Goal: Task Accomplishment & Management: Use online tool/utility

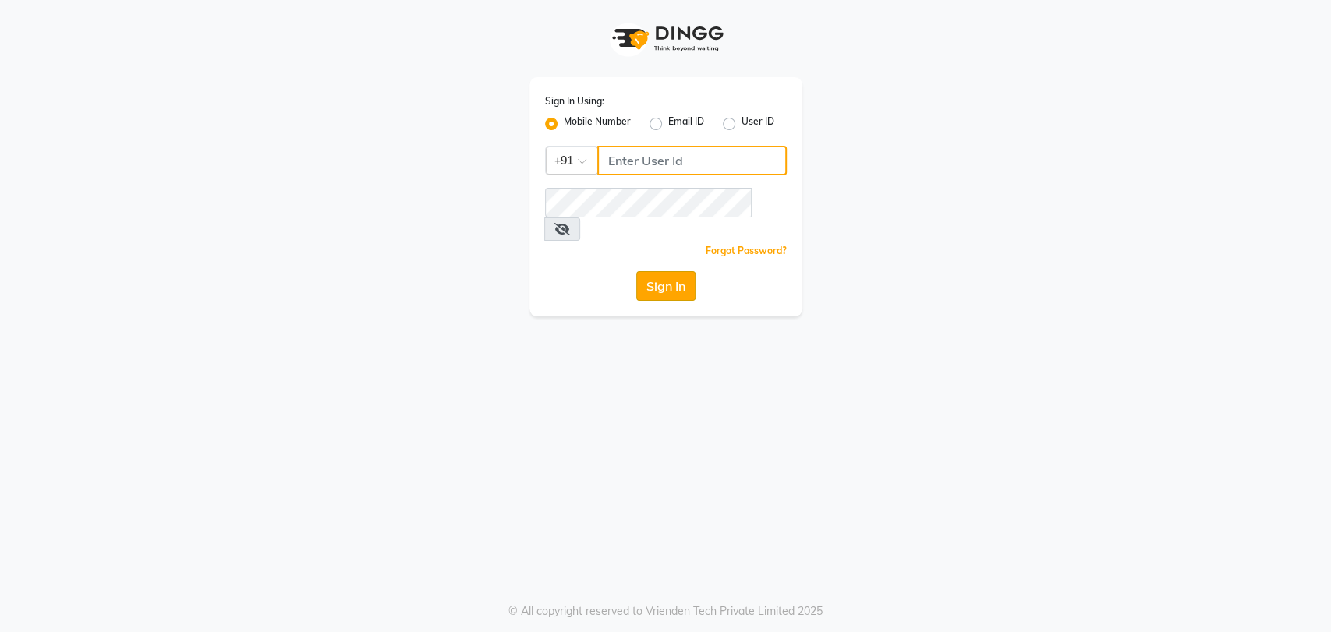
type input "8082793385"
click at [684, 275] on button "Sign In" at bounding box center [665, 286] width 59 height 30
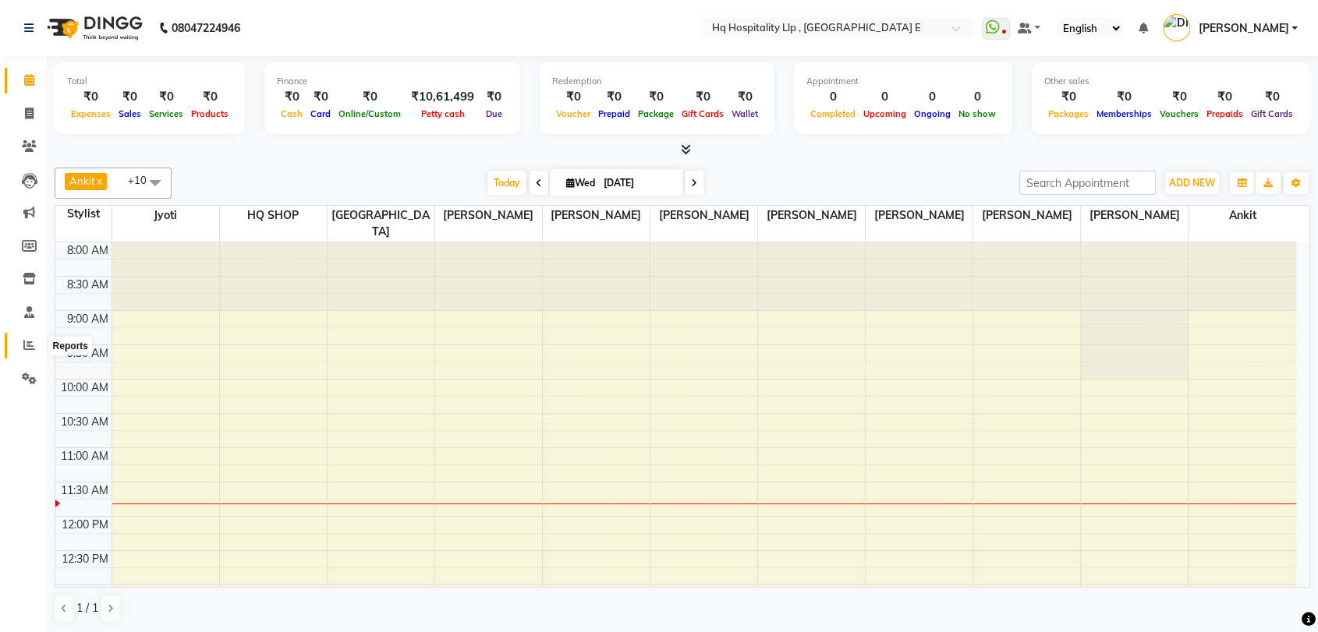
click at [31, 342] on icon at bounding box center [29, 345] width 12 height 12
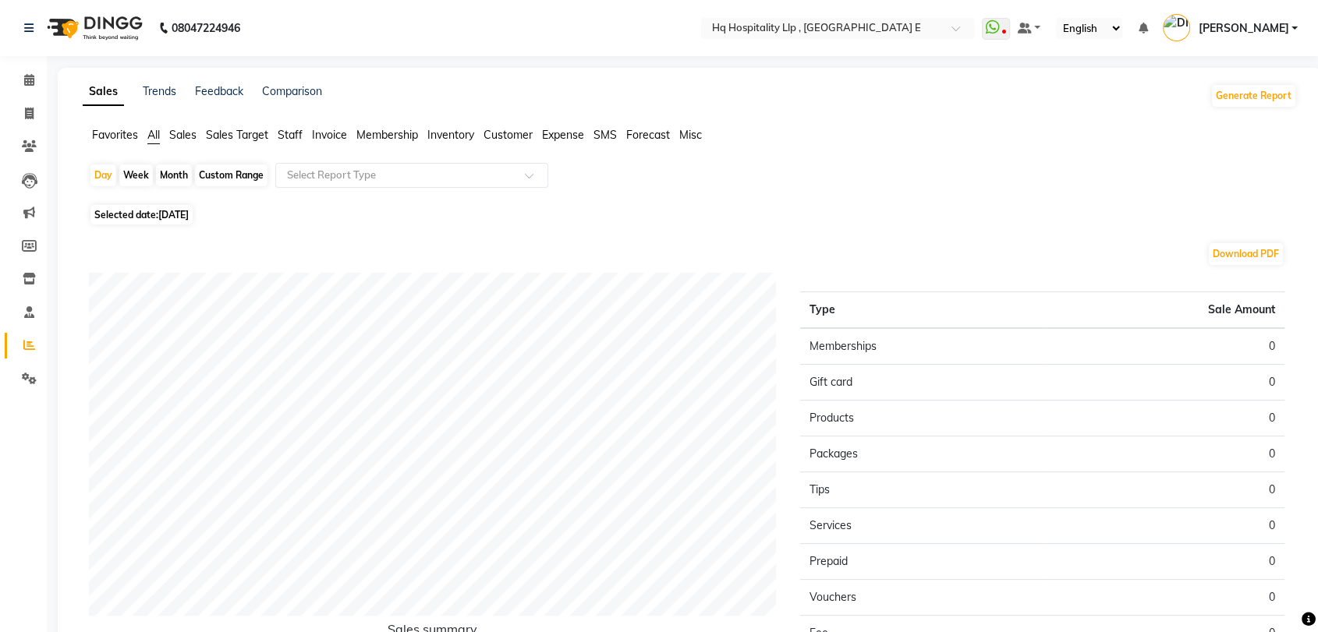
click at [382, 133] on span "Membership" at bounding box center [387, 135] width 62 height 14
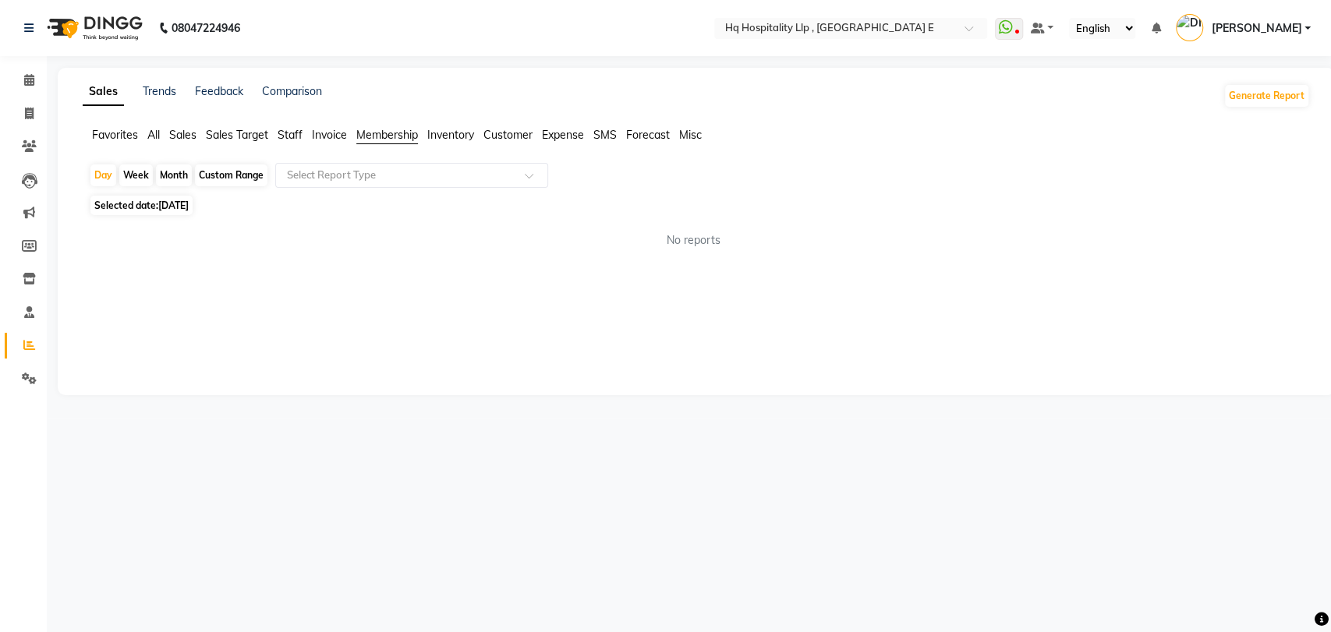
click at [382, 133] on span "Membership" at bounding box center [387, 135] width 62 height 14
click at [409, 177] on input "text" at bounding box center [396, 176] width 225 height 16
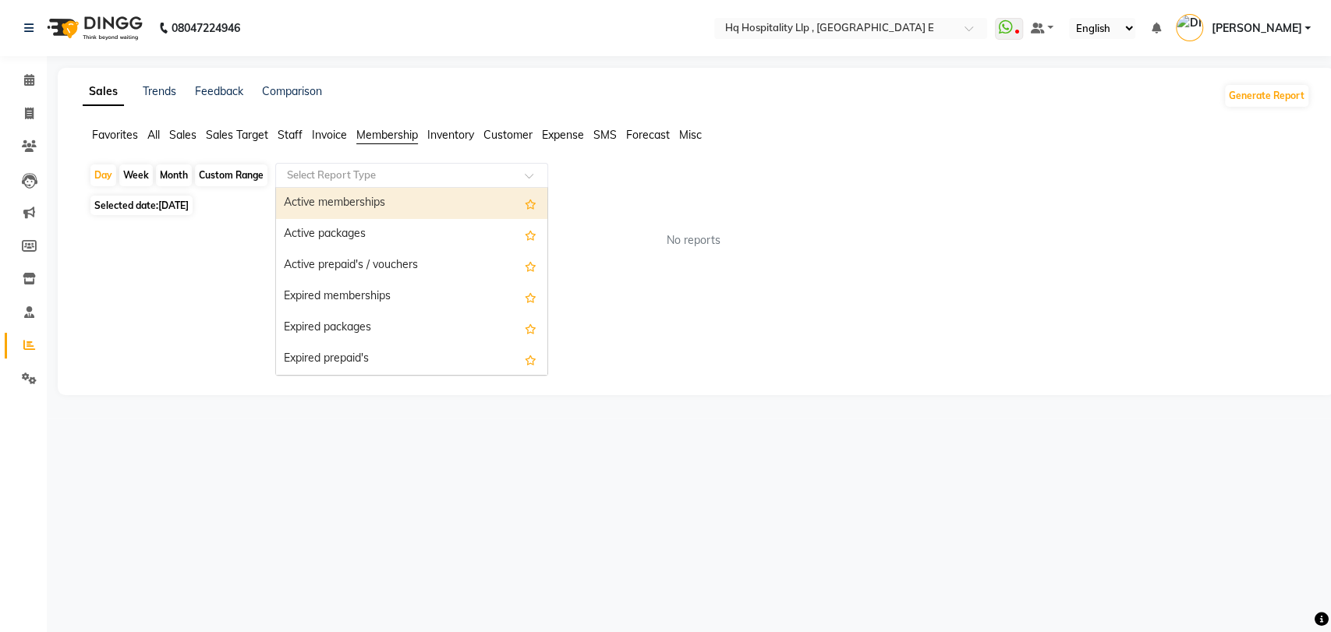
click at [398, 195] on div "Active memberships" at bounding box center [411, 203] width 271 height 31
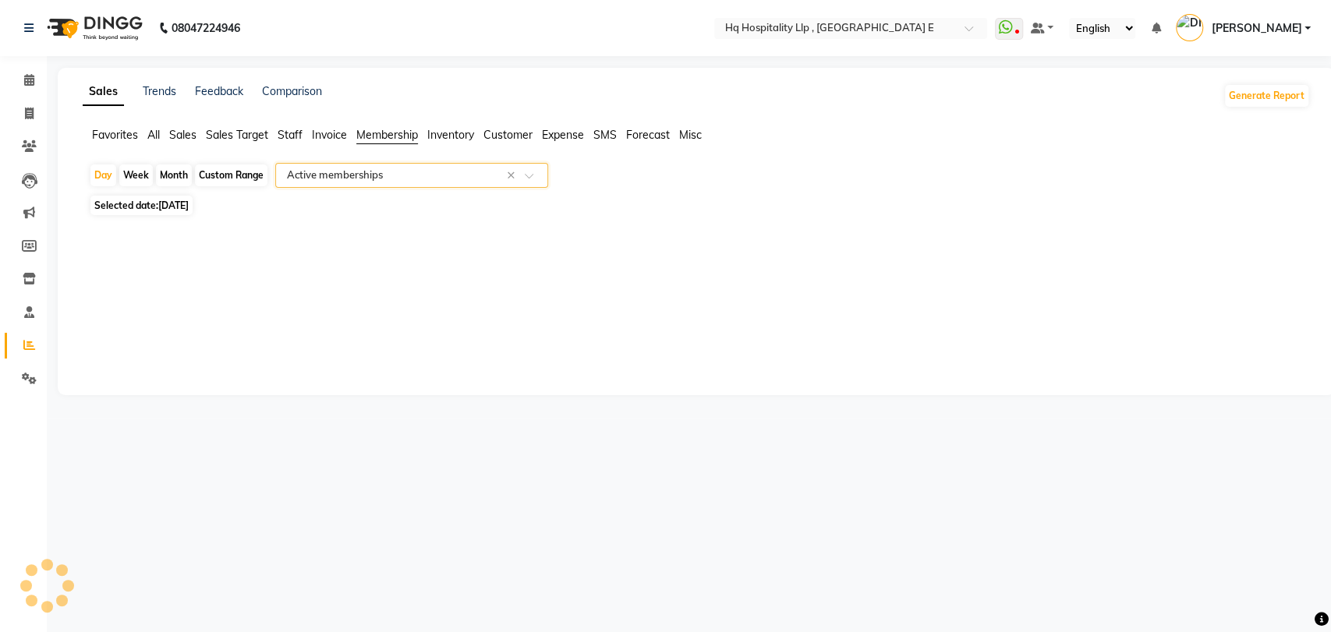
select select "filtered_report"
select select "csv"
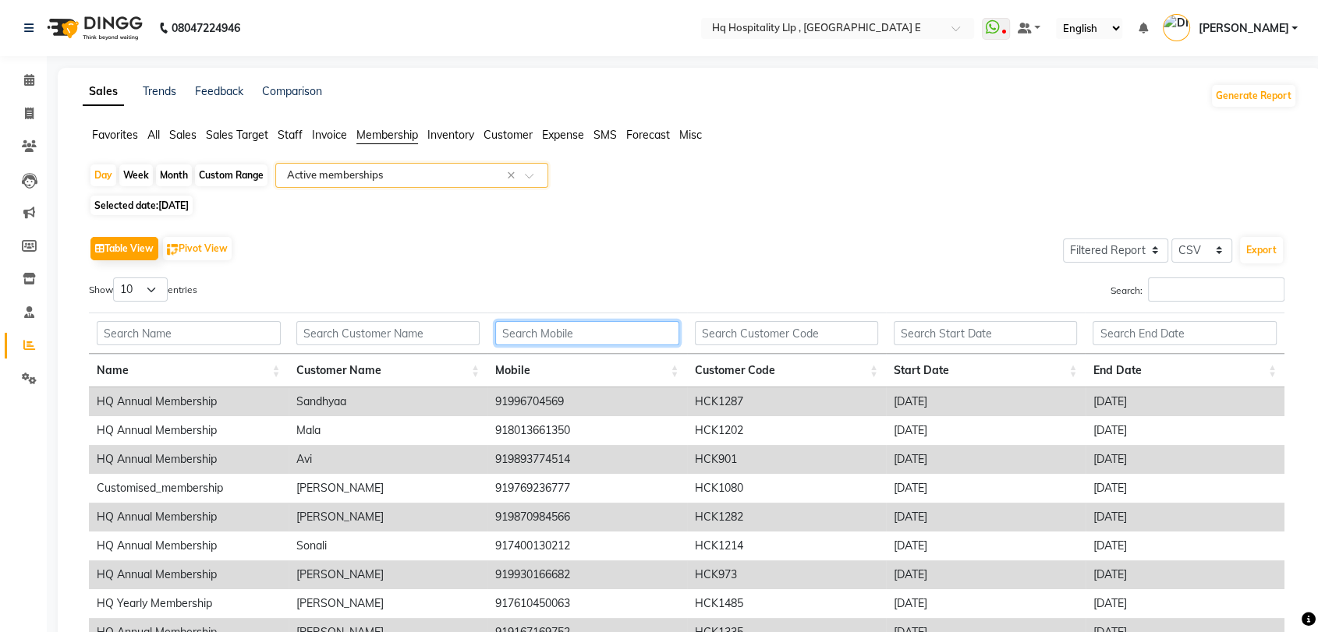
click at [531, 338] on input "text" at bounding box center [586, 333] width 183 height 24
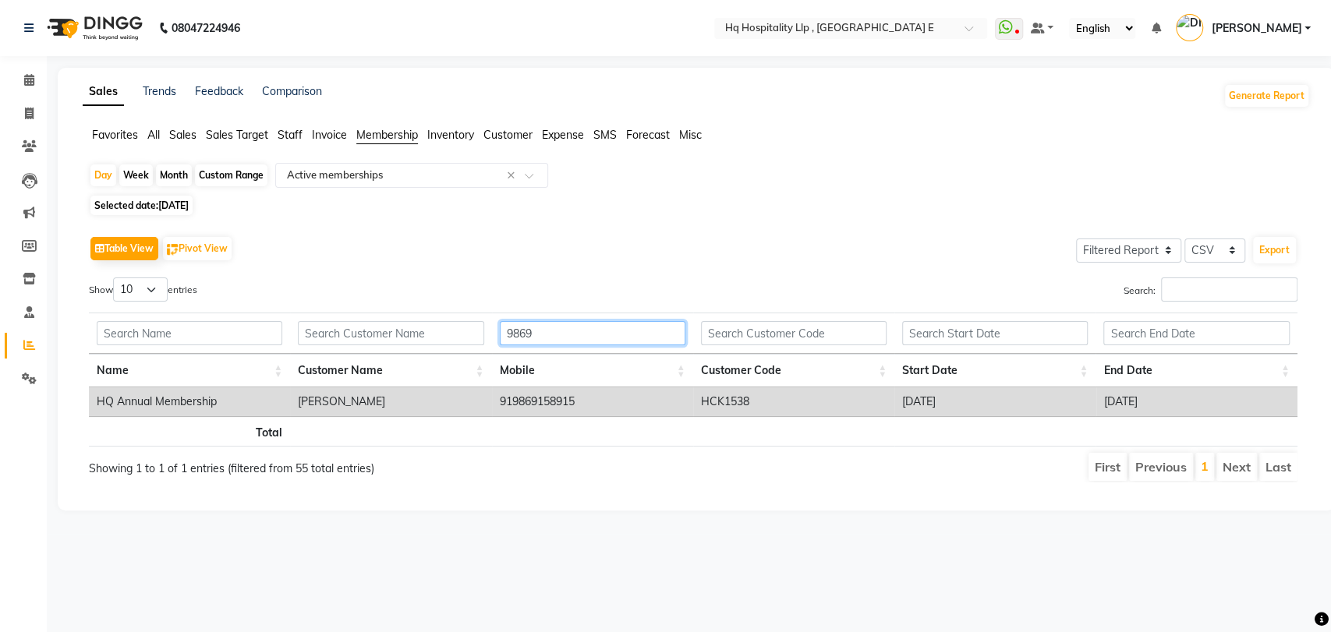
click at [561, 335] on input "9869" at bounding box center [593, 333] width 186 height 24
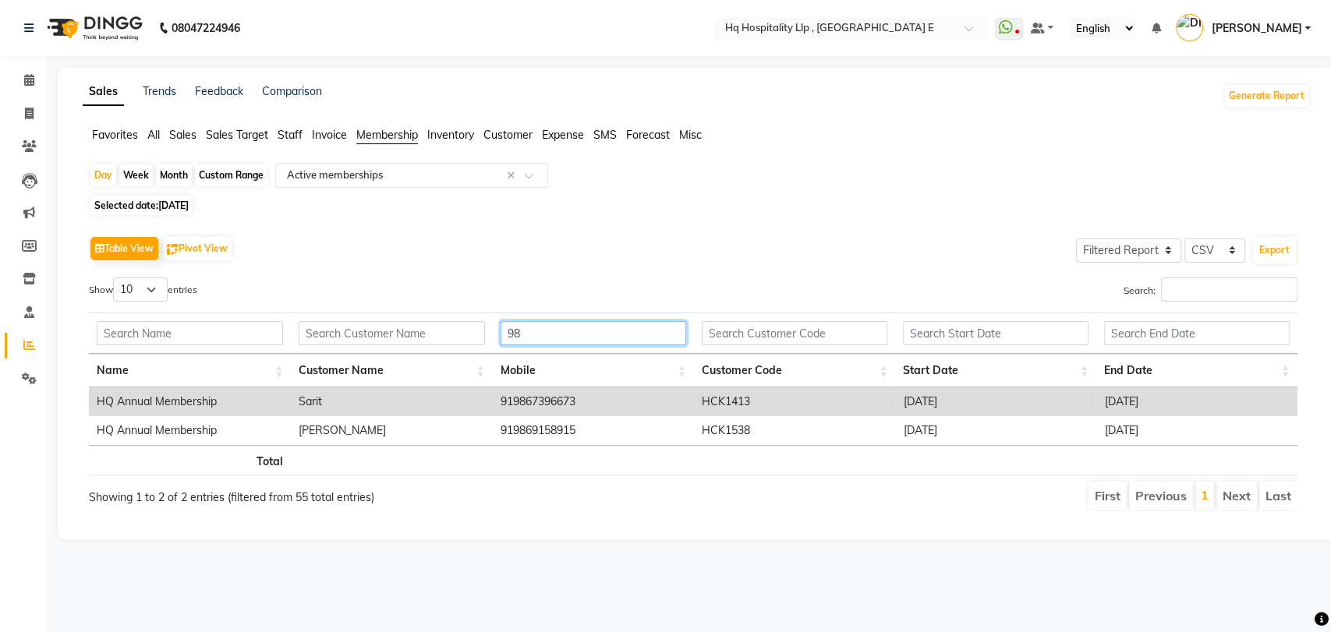
type input "9"
click at [561, 335] on input "9819" at bounding box center [593, 333] width 186 height 24
type input "9819"
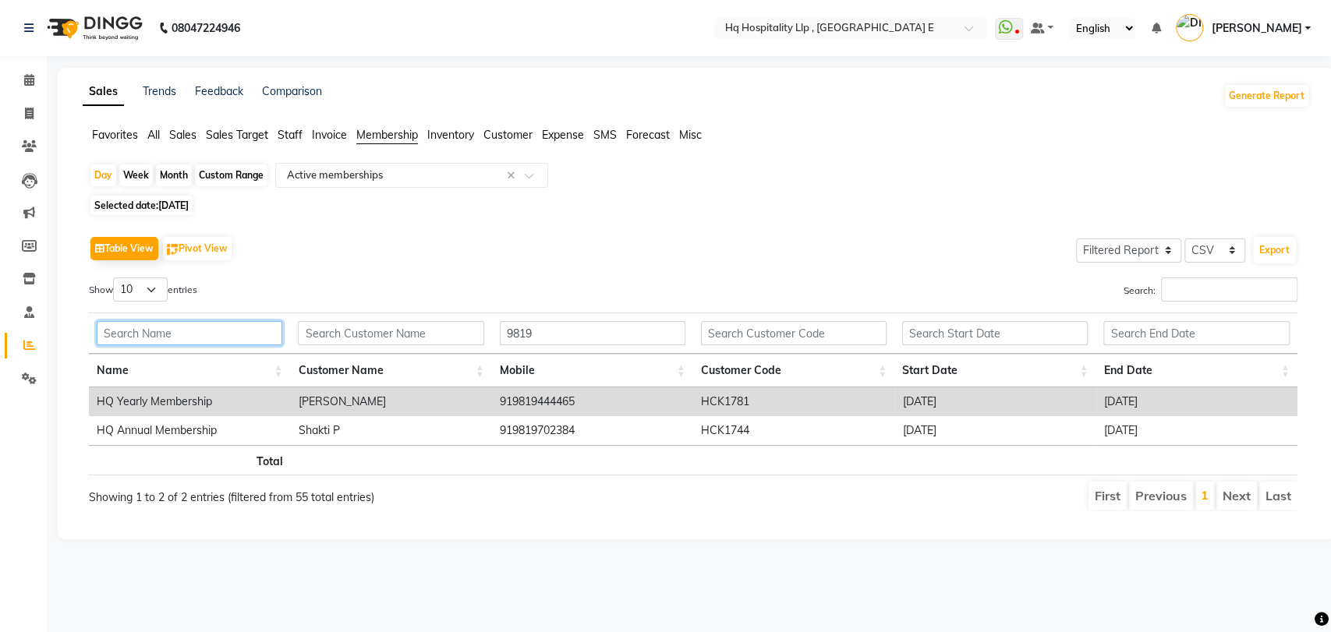
click at [197, 325] on input "text" at bounding box center [190, 333] width 186 height 24
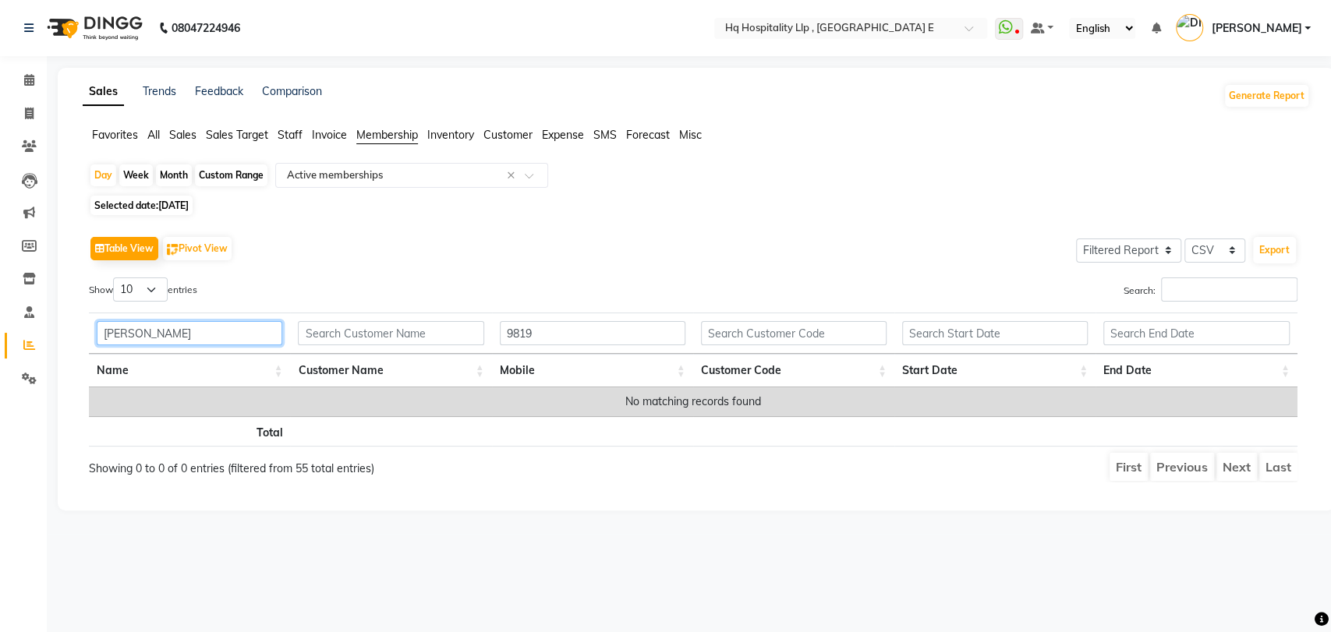
type input "[PERSON_NAME]"
click at [324, 344] on input "text" at bounding box center [391, 333] width 186 height 24
click at [374, 324] on input "[PERSON_NAME]" at bounding box center [391, 333] width 186 height 24
click at [371, 335] on input "[PERSON_NAME]" at bounding box center [391, 333] width 186 height 24
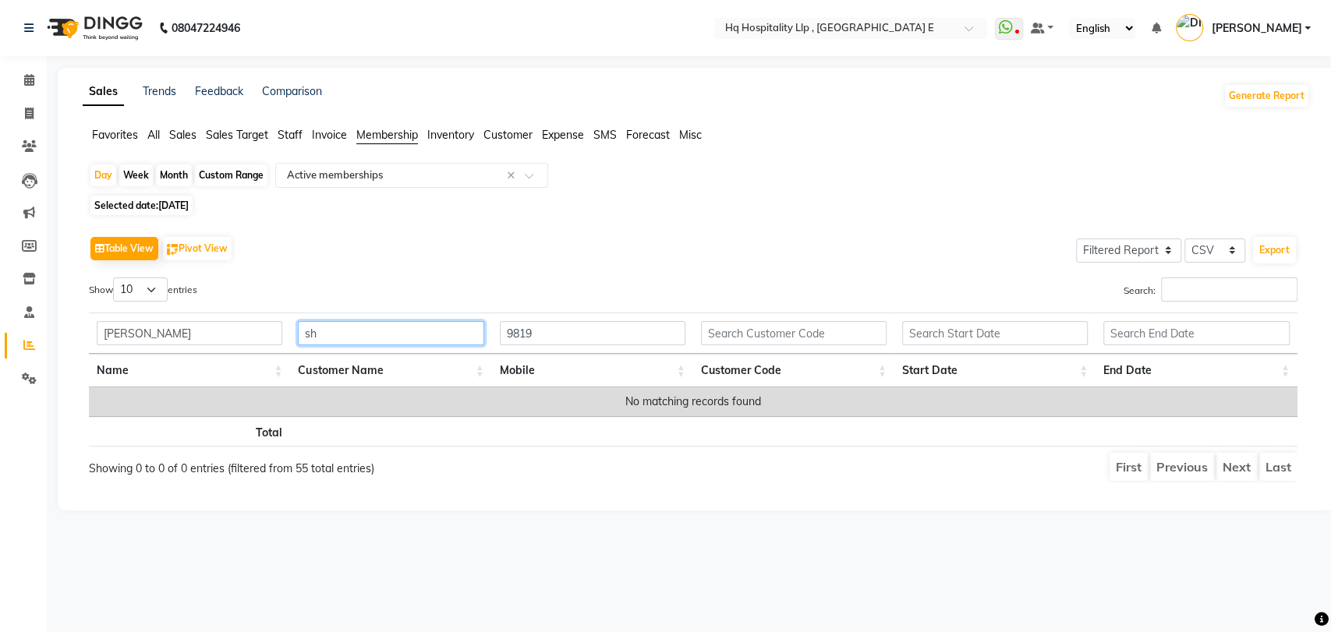
type input "s"
